Goal: Obtain resource: Download file/media

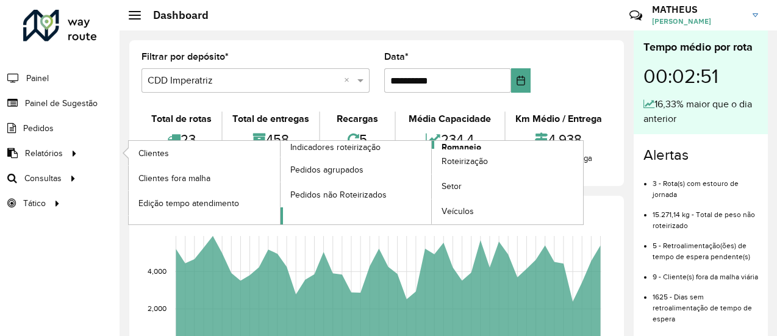
click at [451, 143] on span "Romaneio" at bounding box center [461, 147] width 40 height 13
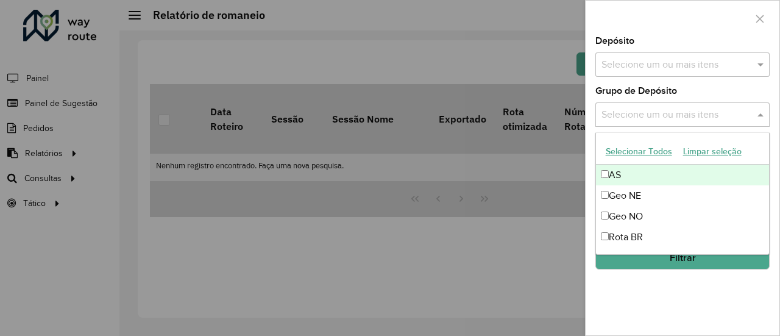
click at [700, 113] on input "text" at bounding box center [677, 115] width 156 height 15
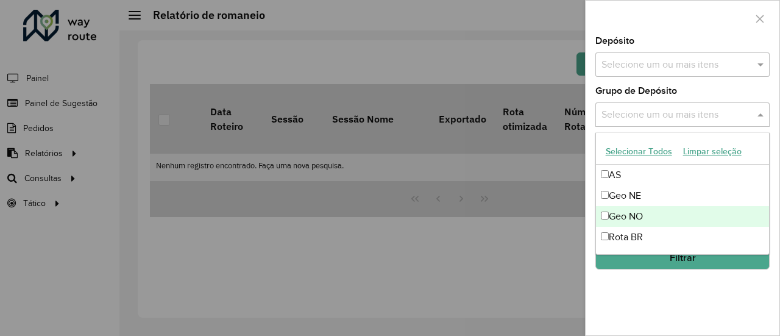
click at [617, 213] on div "Geo NO" at bounding box center [683, 216] width 174 height 21
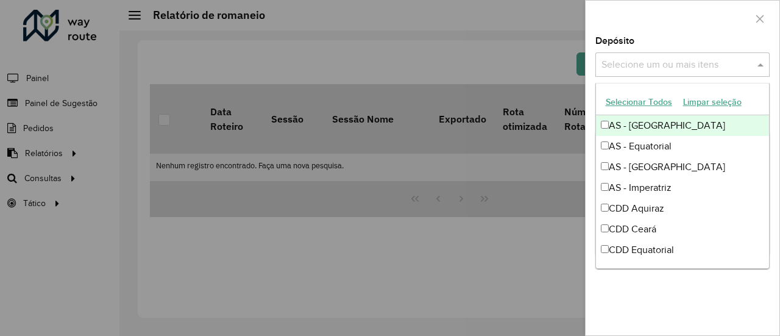
click at [655, 65] on input "text" at bounding box center [677, 65] width 156 height 15
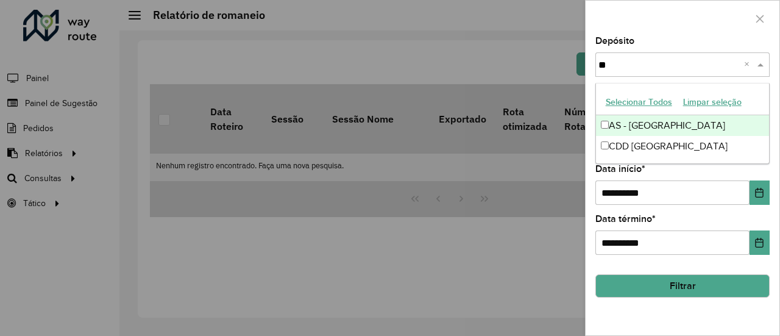
type input "***"
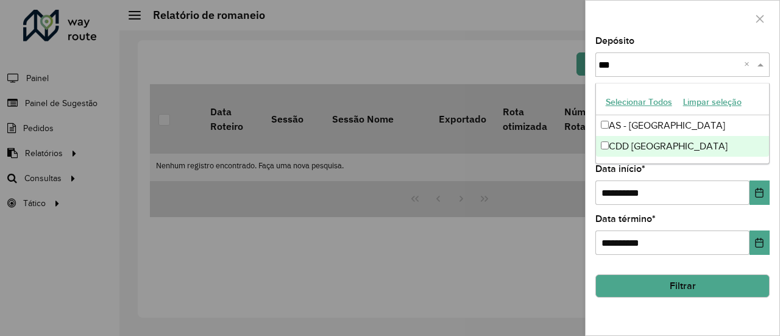
click at [621, 147] on div "CDD [GEOGRAPHIC_DATA]" at bounding box center [683, 146] width 174 height 21
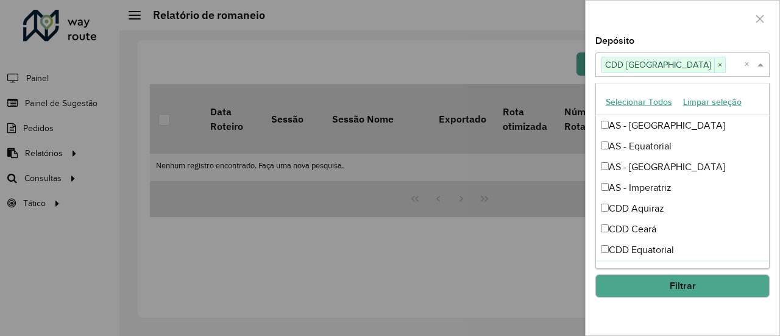
click at [665, 287] on button "Filtrar" at bounding box center [683, 285] width 174 height 23
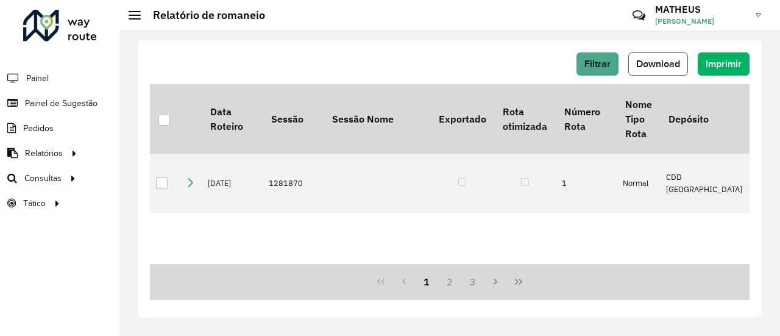
click at [676, 59] on span "Download" at bounding box center [658, 64] width 44 height 10
